Goal: Task Accomplishment & Management: Use online tool/utility

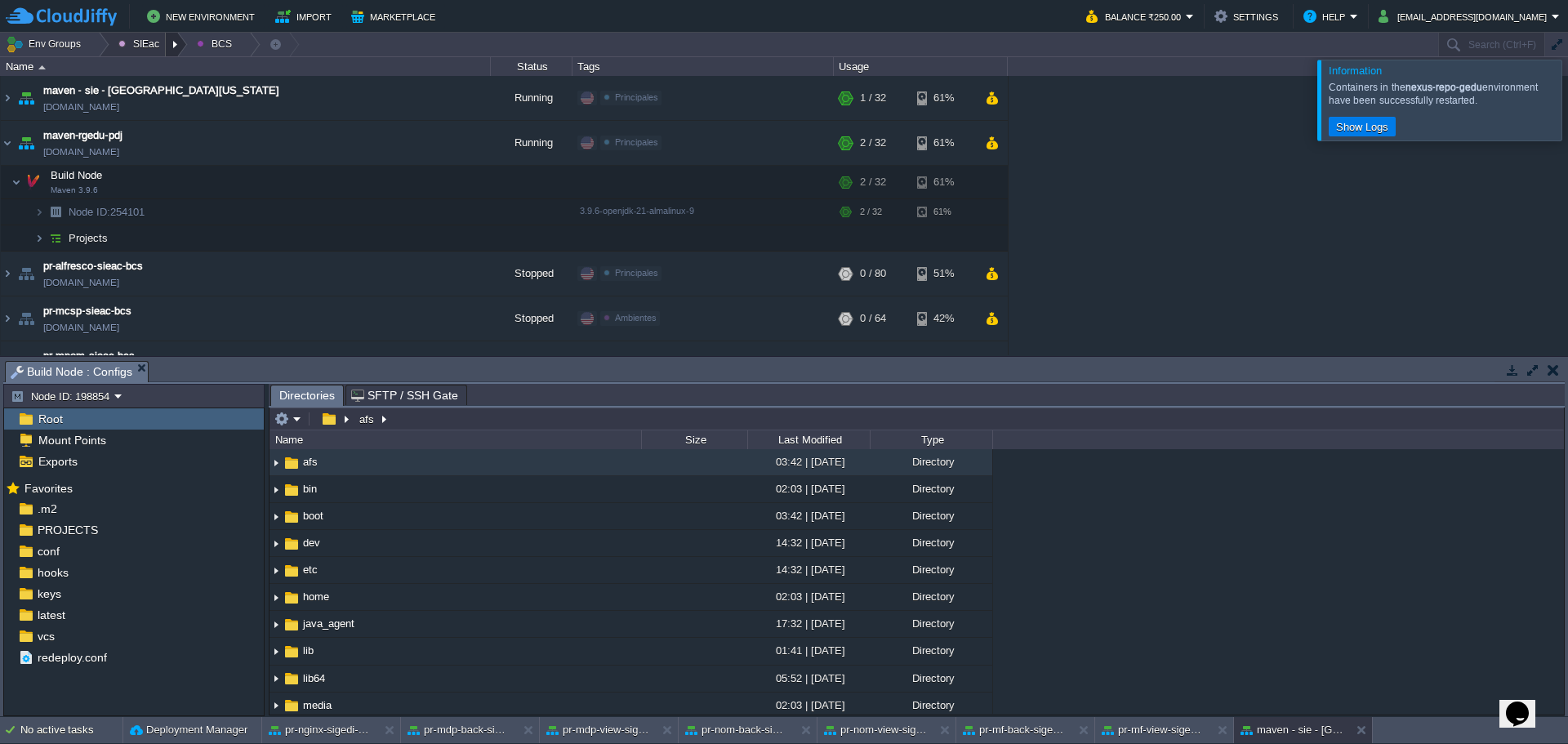
click at [174, 42] on div at bounding box center [176, 44] width 22 height 23
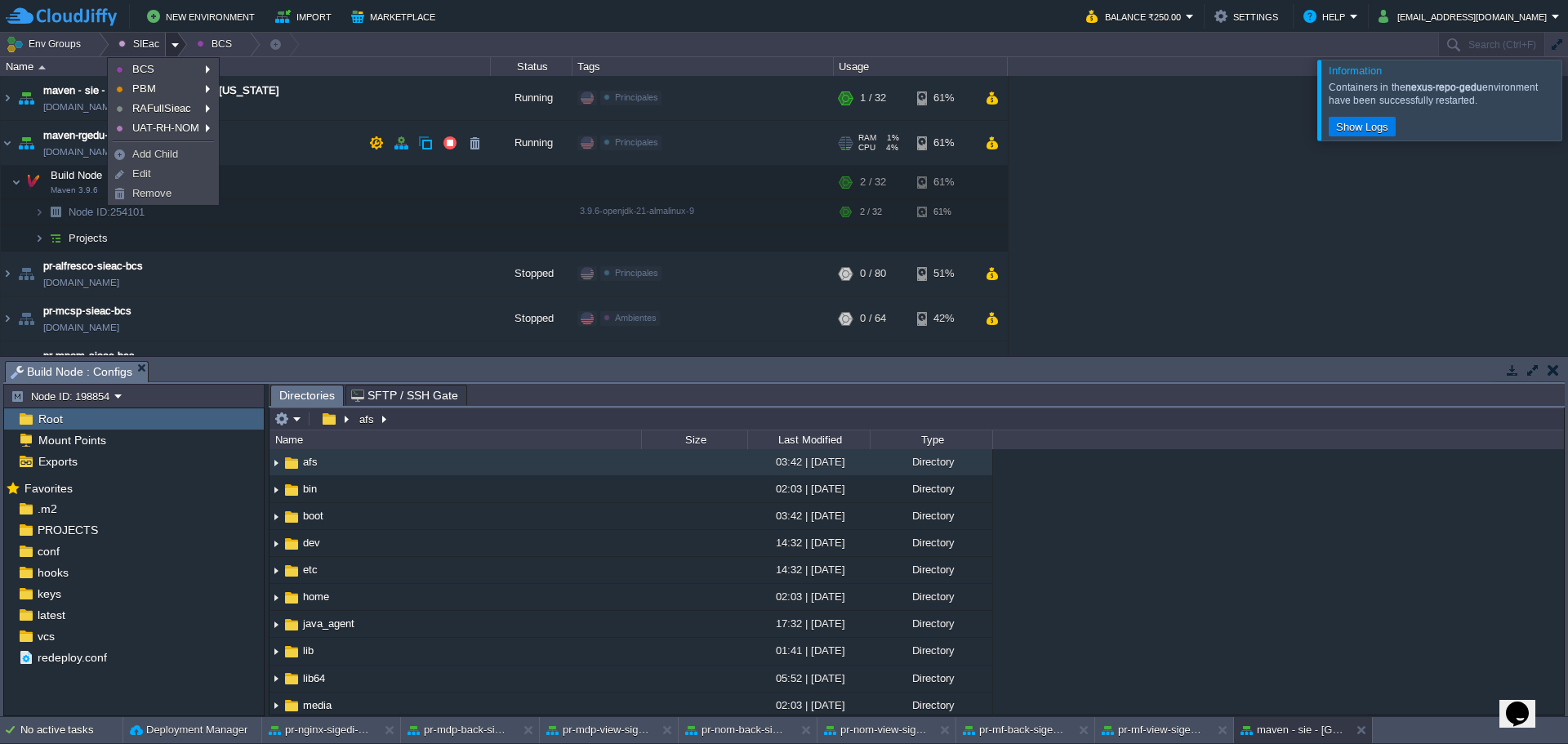
click at [632, 142] on span "Principales" at bounding box center [637, 141] width 43 height 10
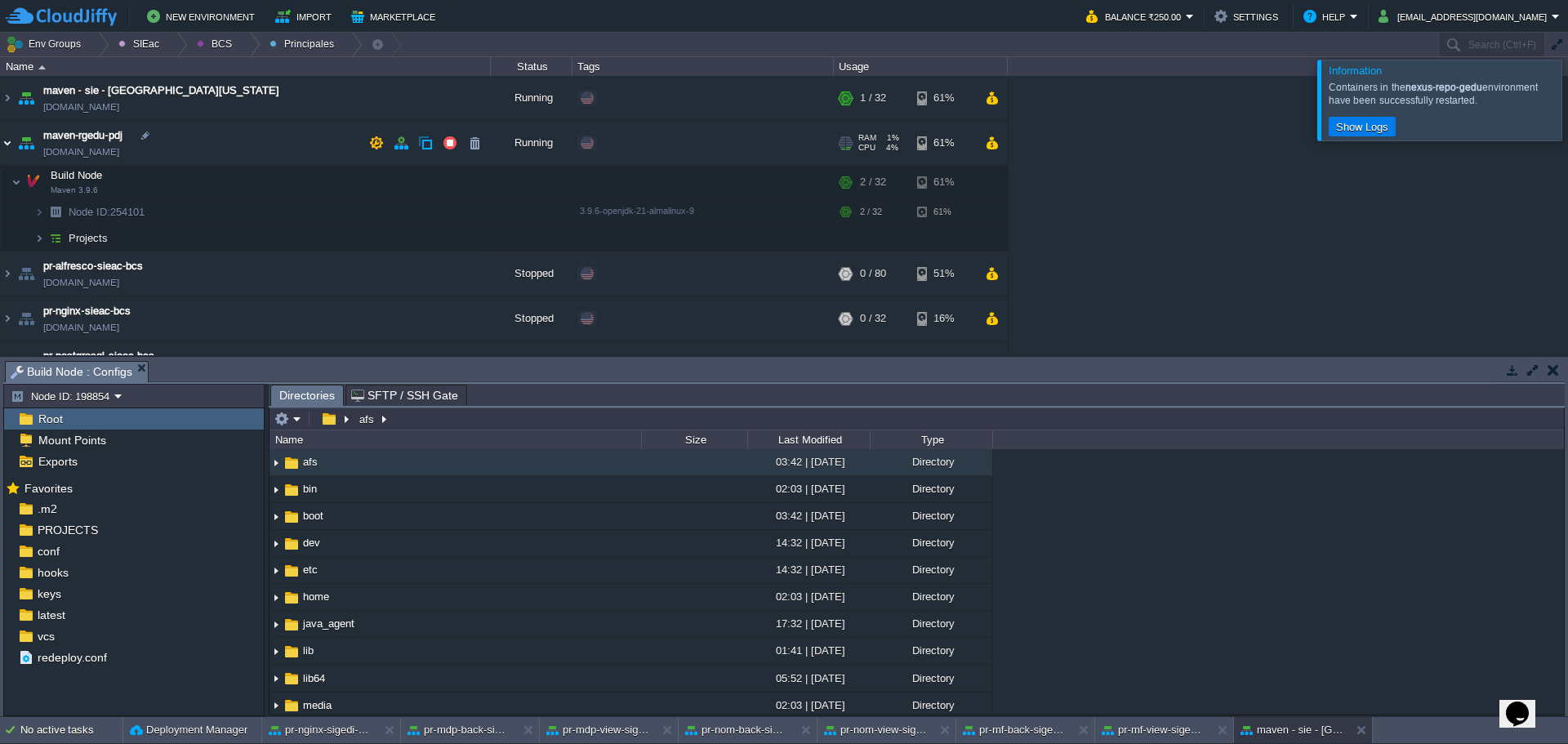
click at [4, 146] on img at bounding box center [7, 142] width 13 height 44
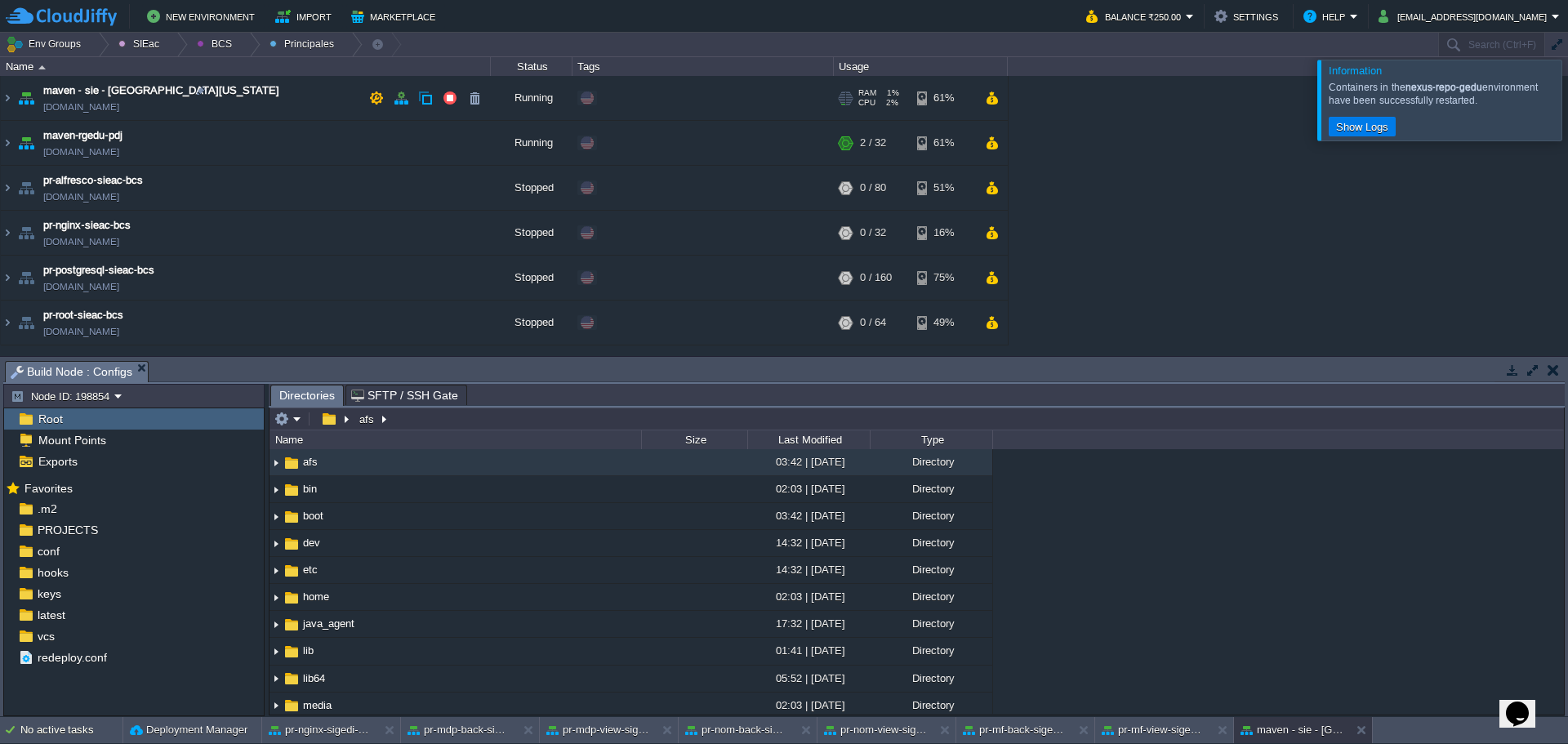
click at [235, 107] on td "maven - sie - [GEOGRAPHIC_DATA][US_STATE] [DOMAIN_NAME]" at bounding box center [245, 98] width 490 height 45
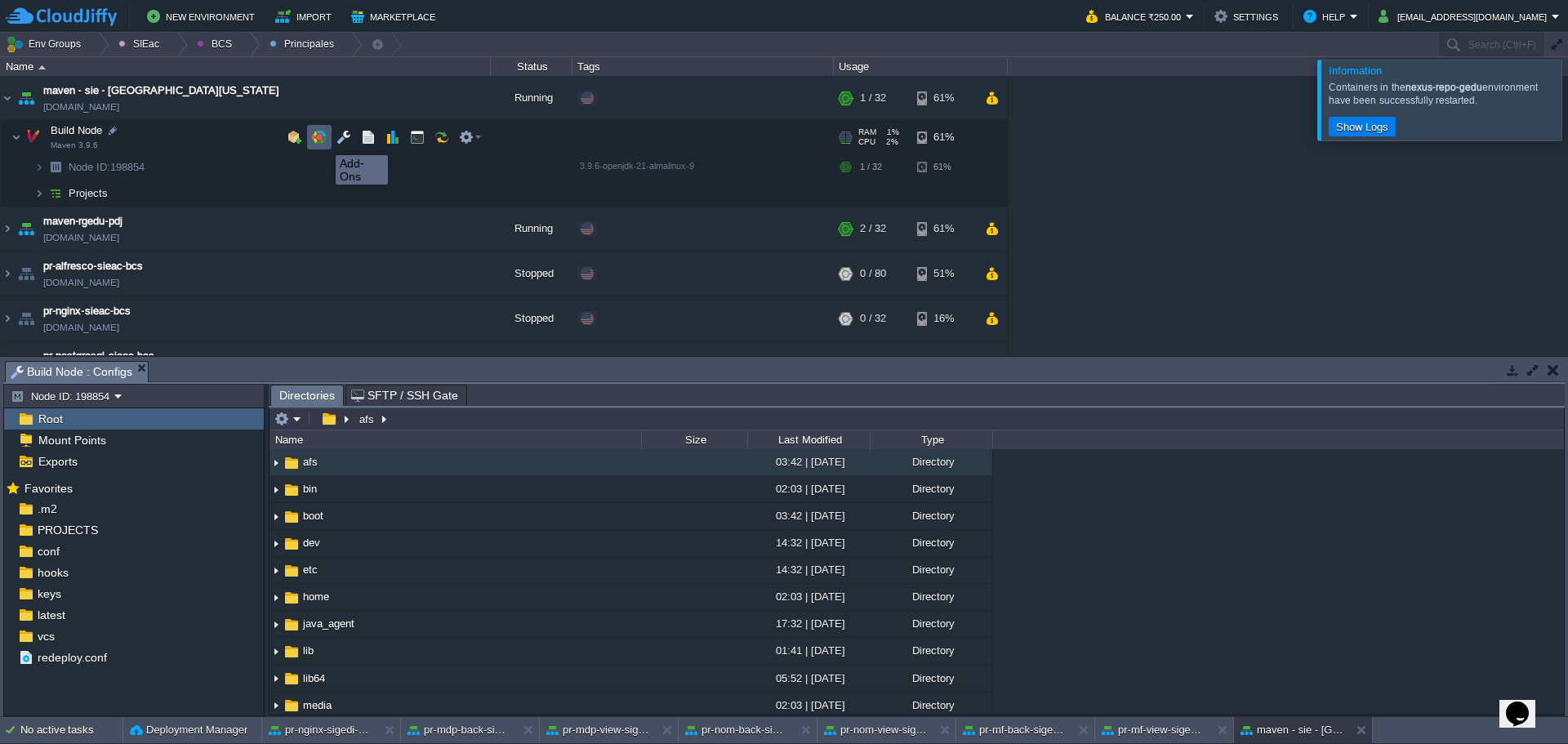
click at [323, 141] on button "button" at bounding box center [319, 137] width 14 height 14
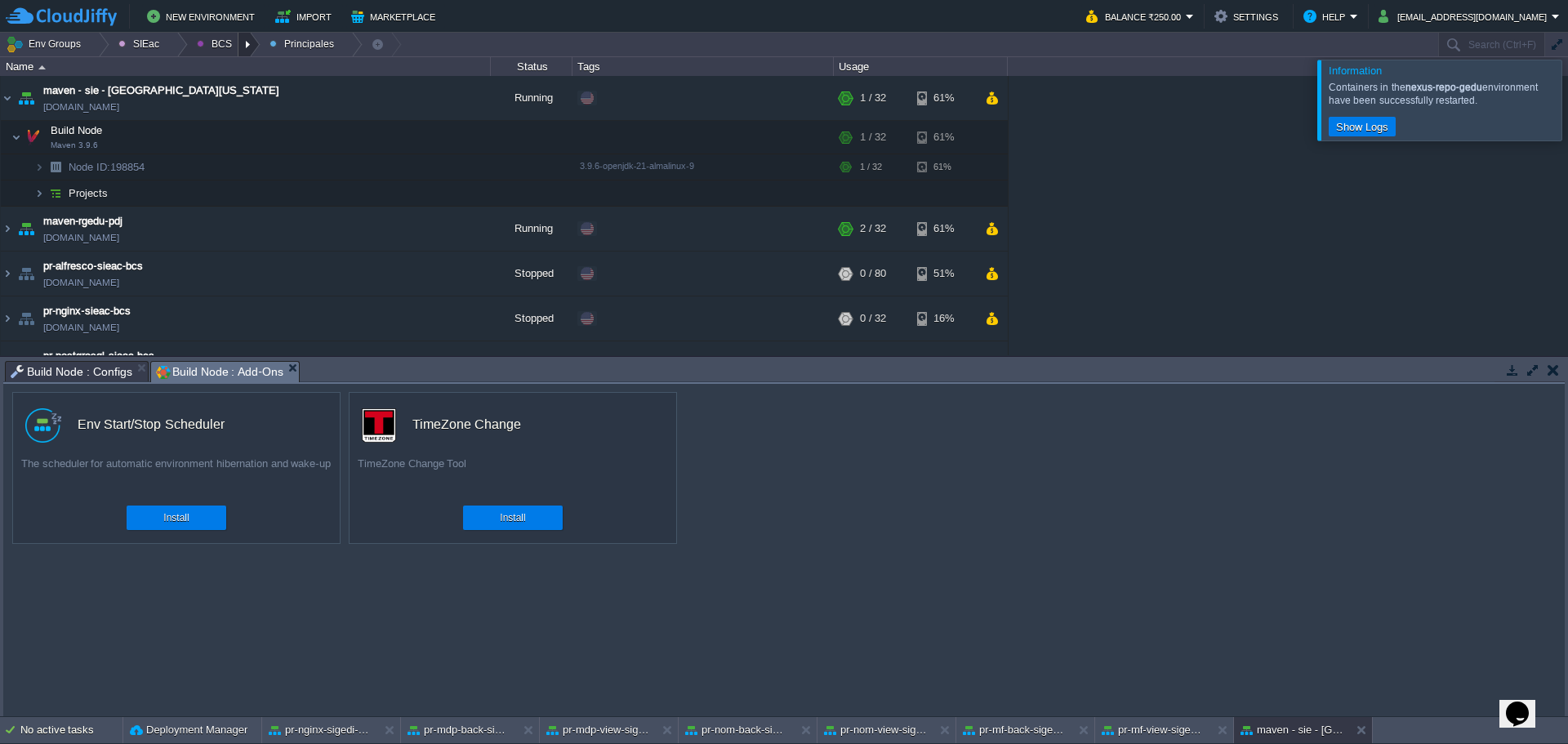
click at [239, 45] on div at bounding box center [249, 44] width 22 height 23
click at [237, 90] on span "Principales" at bounding box center [235, 89] width 52 height 13
click at [238, 47] on div at bounding box center [249, 44] width 22 height 23
click at [236, 67] on span "Ambientes" at bounding box center [234, 69] width 51 height 13
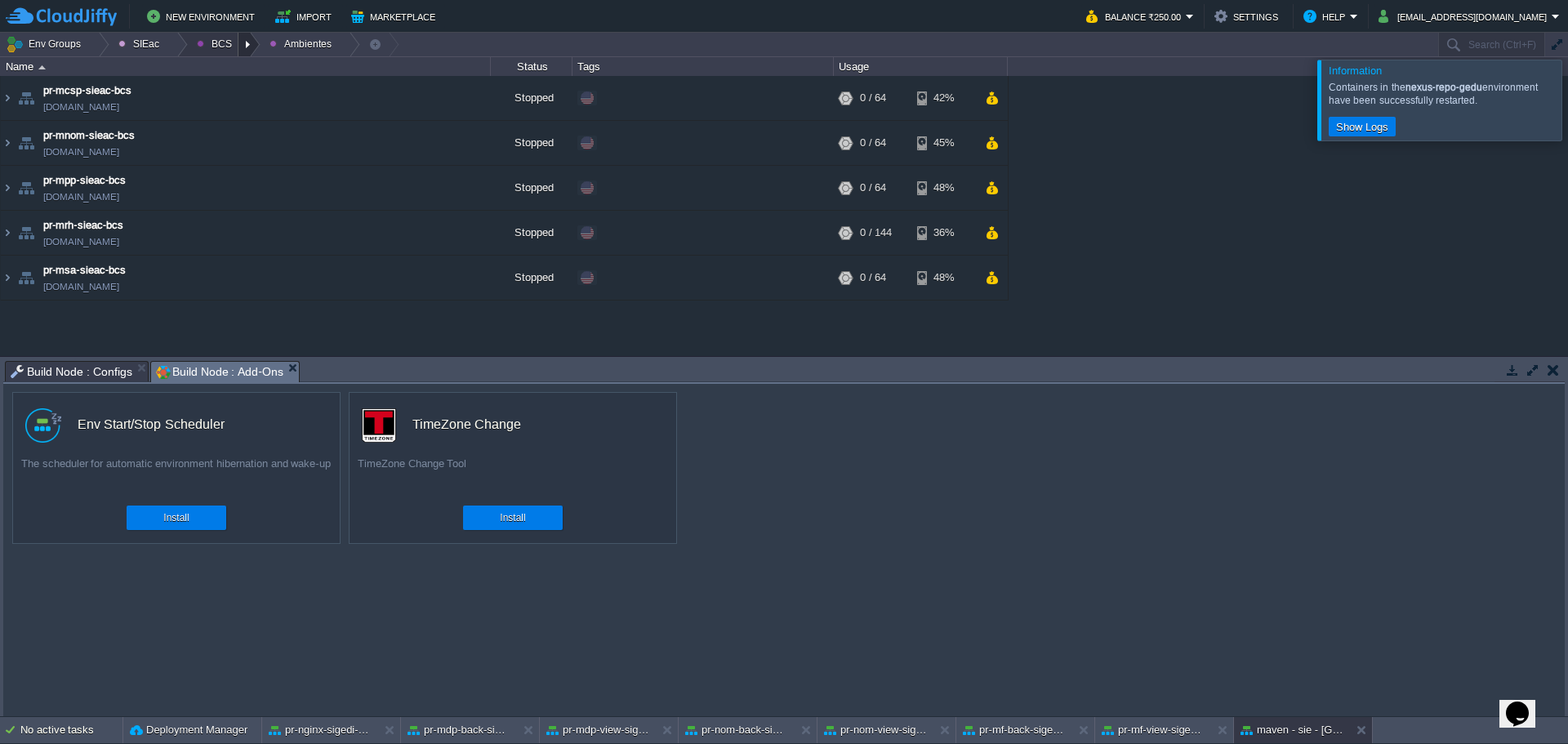
click at [247, 41] on div at bounding box center [249, 44] width 22 height 23
click at [247, 68] on span "Ambientes" at bounding box center [234, 69] width 51 height 13
click at [238, 32] on div at bounding box center [249, 44] width 22 height 23
click at [234, 88] on span "Principales" at bounding box center [235, 89] width 52 height 13
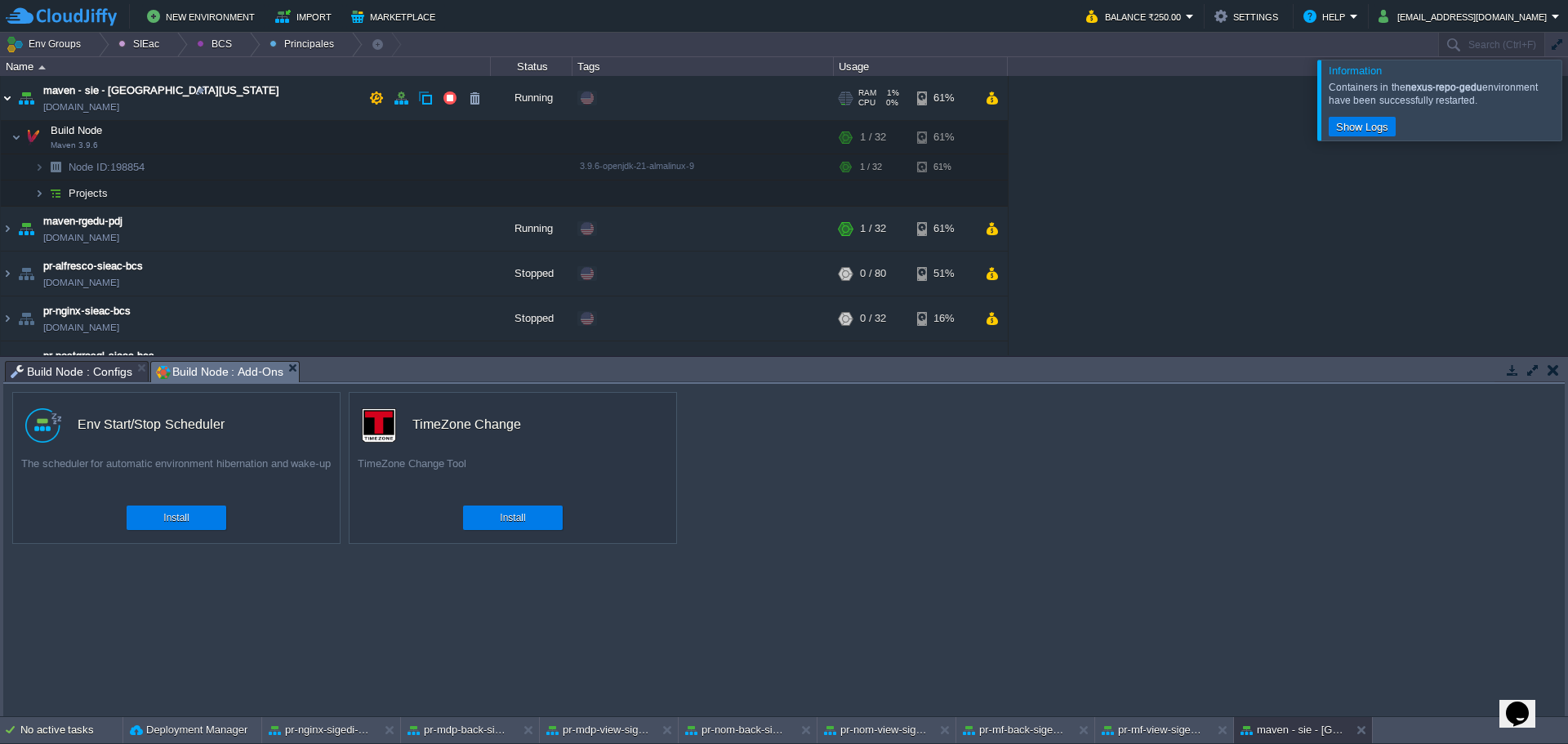
click at [6, 98] on img at bounding box center [7, 98] width 13 height 44
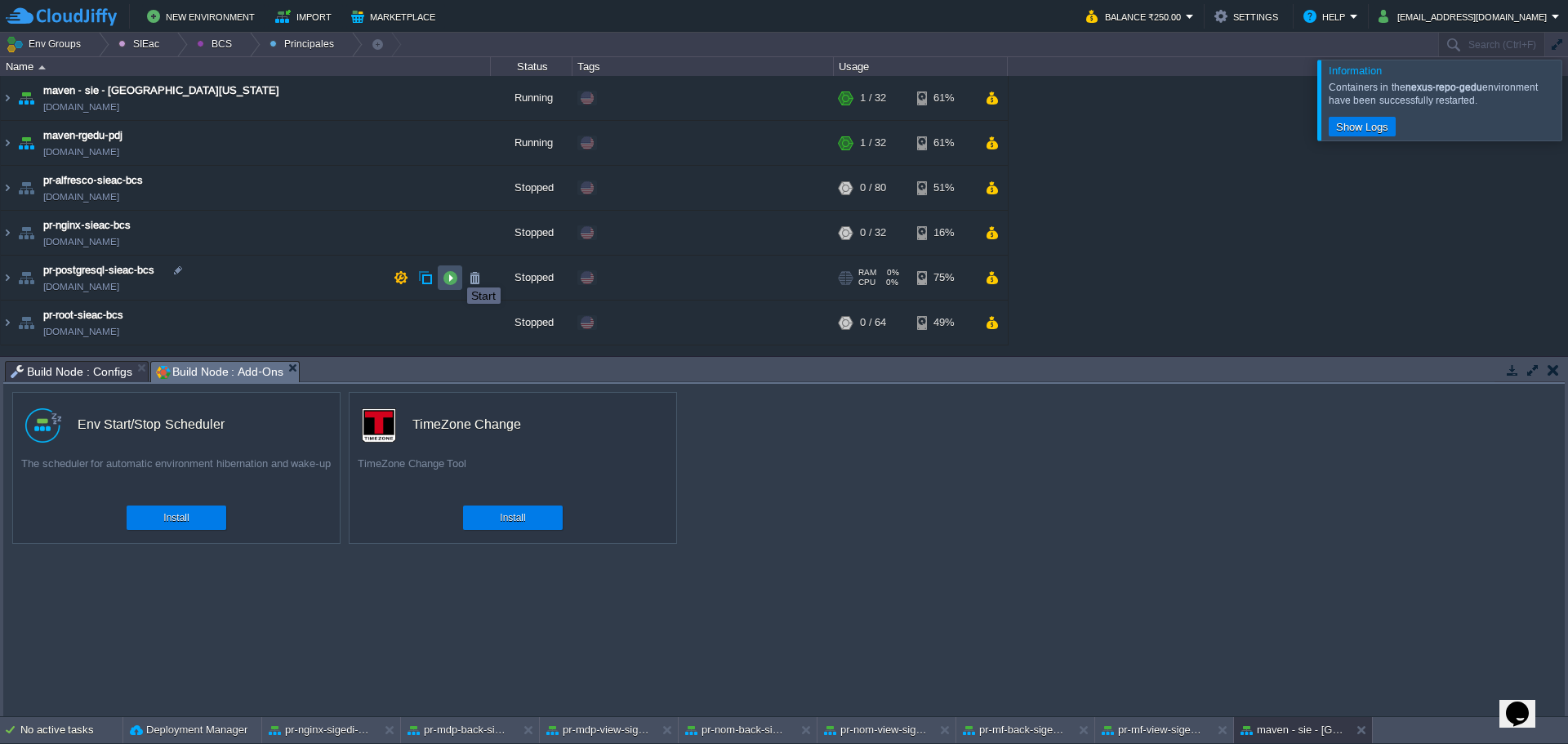
click at [455, 273] on button "button" at bounding box center [450, 278] width 14 height 14
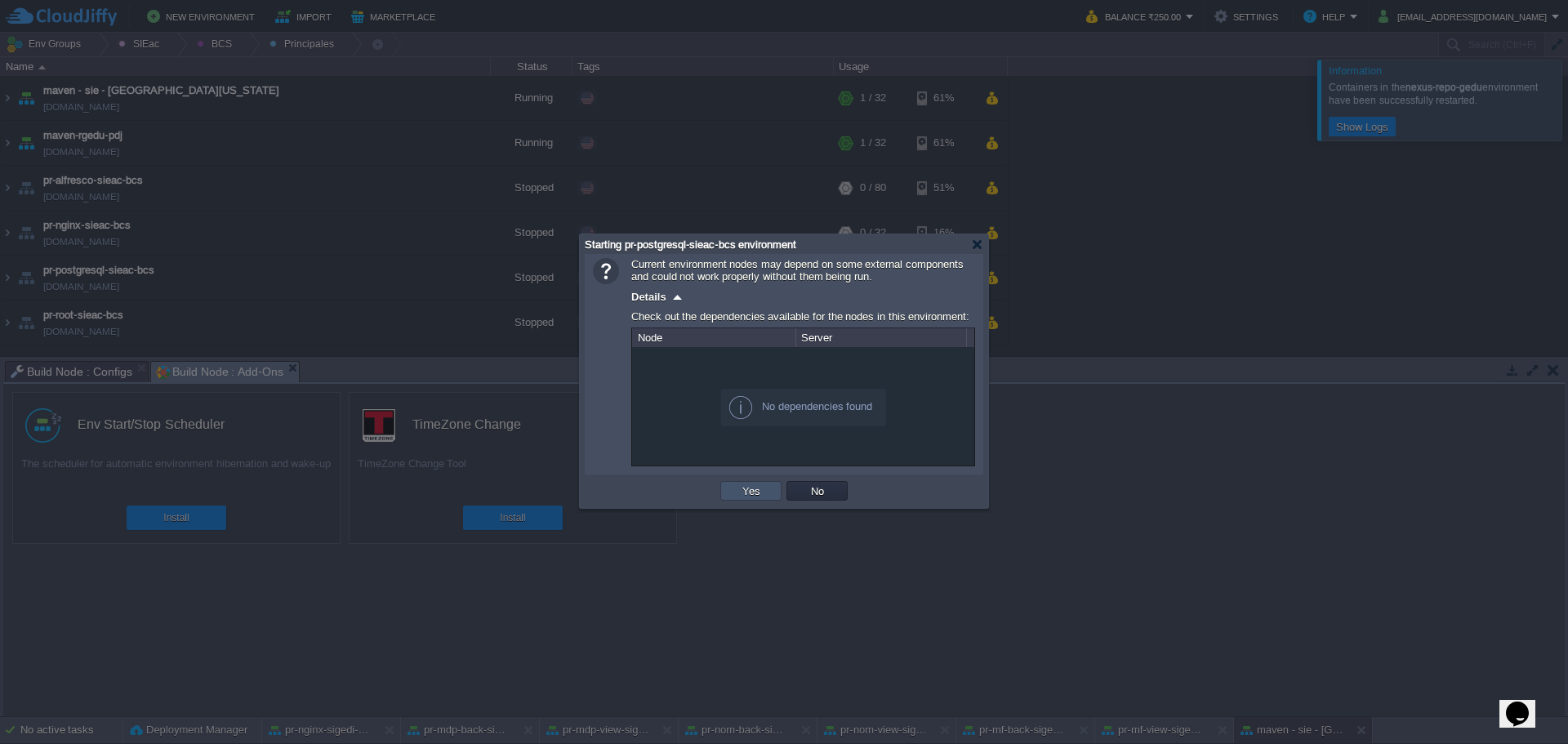
click at [741, 486] on button "Yes" at bounding box center [751, 491] width 28 height 14
